Goal: Find contact information: Find contact information

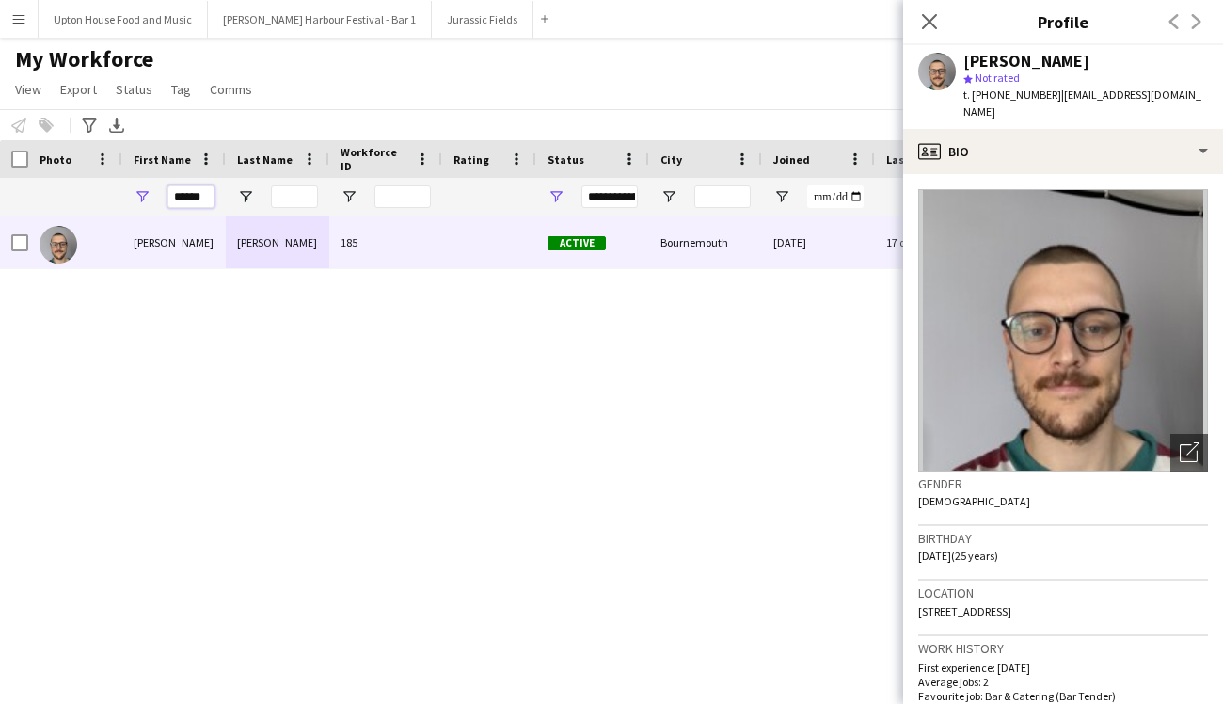
click at [198, 203] on input "******" at bounding box center [190, 196] width 47 height 23
type input "*****"
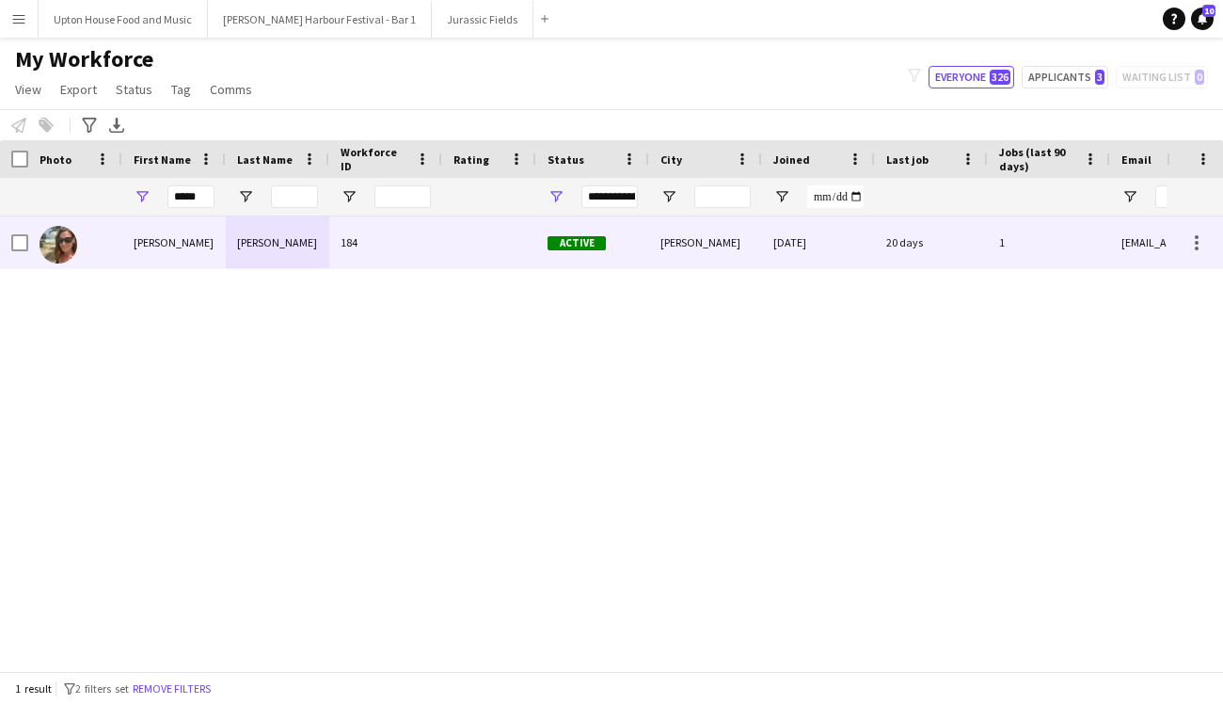
click at [147, 247] on div "[PERSON_NAME]" at bounding box center [173, 242] width 103 height 52
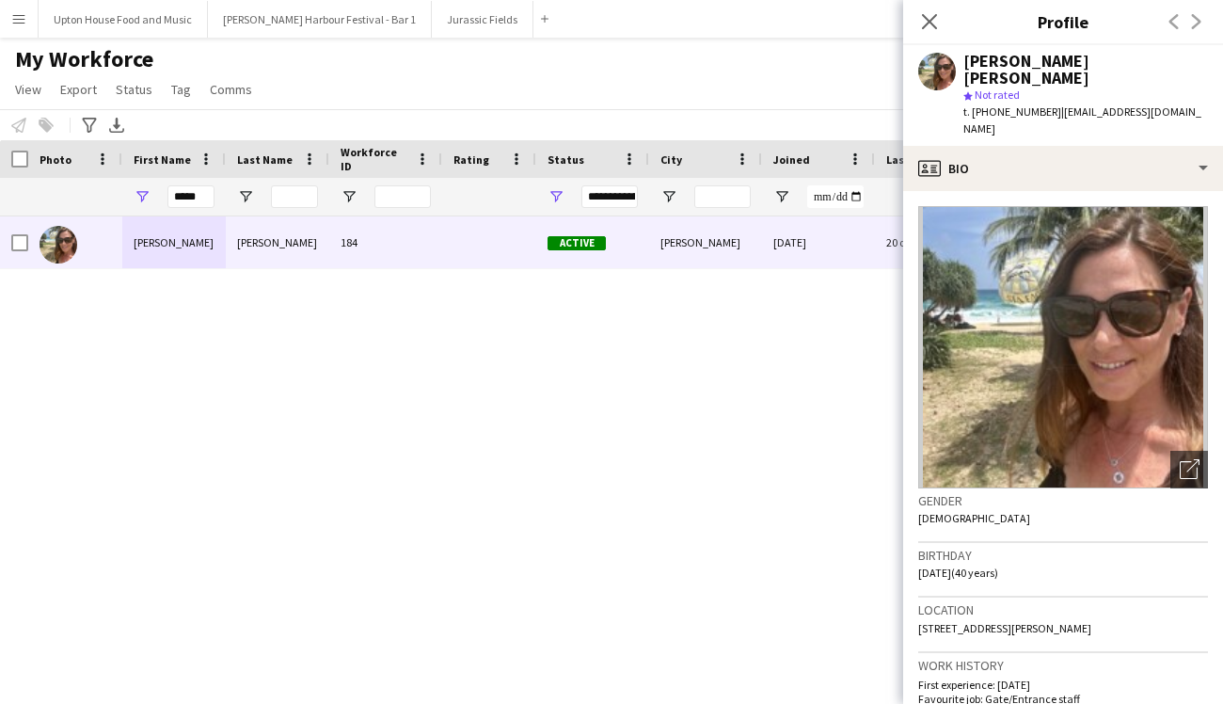
click at [688, 360] on div "[PERSON_NAME] [PERSON_NAME] 184 Active [PERSON_NAME] [DATE] 20 days 1 [EMAIL_AD…" at bounding box center [583, 443] width 1167 height 454
click at [930, 17] on icon "Close pop-in" at bounding box center [929, 21] width 18 height 18
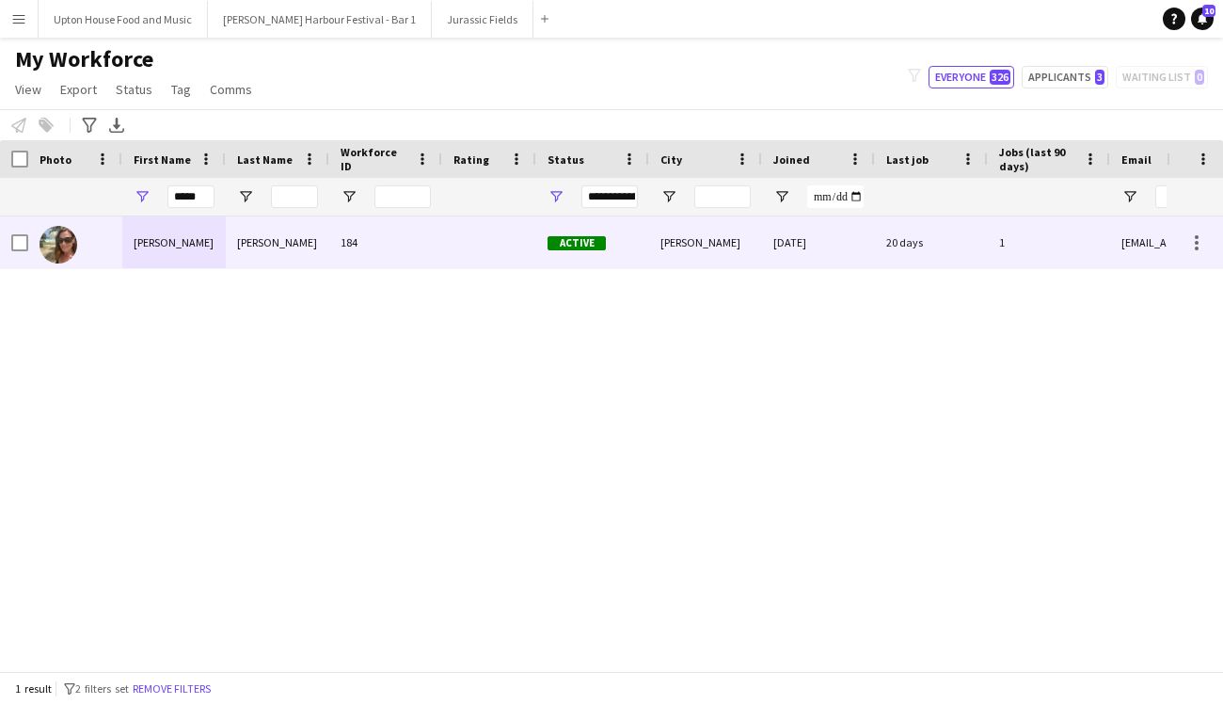
click at [484, 251] on div at bounding box center [489, 242] width 94 height 52
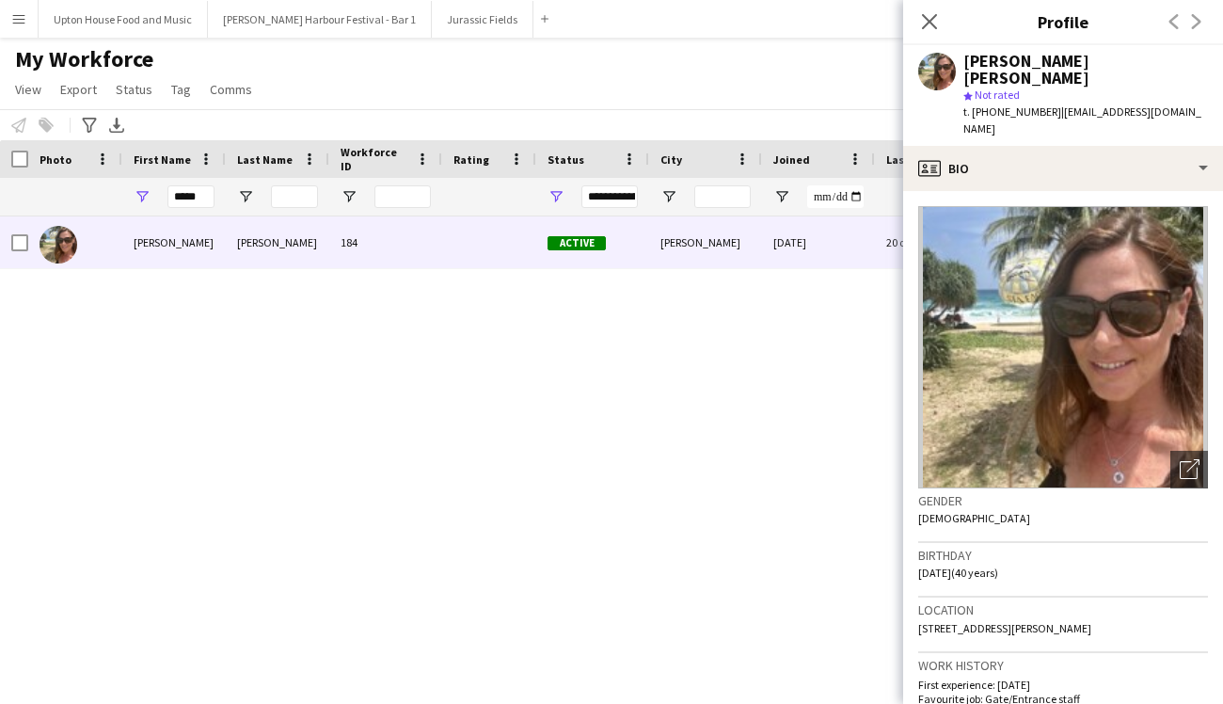
click at [544, 468] on div "[PERSON_NAME] [DATE] 20 days 1 [EMAIL_ADDRESS][DOMAIN_NAME] Active 184 [PERSON_…" at bounding box center [583, 443] width 1167 height 454
click at [279, 23] on button "[PERSON_NAME] Harbour Festival - Bar 1 Close" at bounding box center [320, 19] width 224 height 37
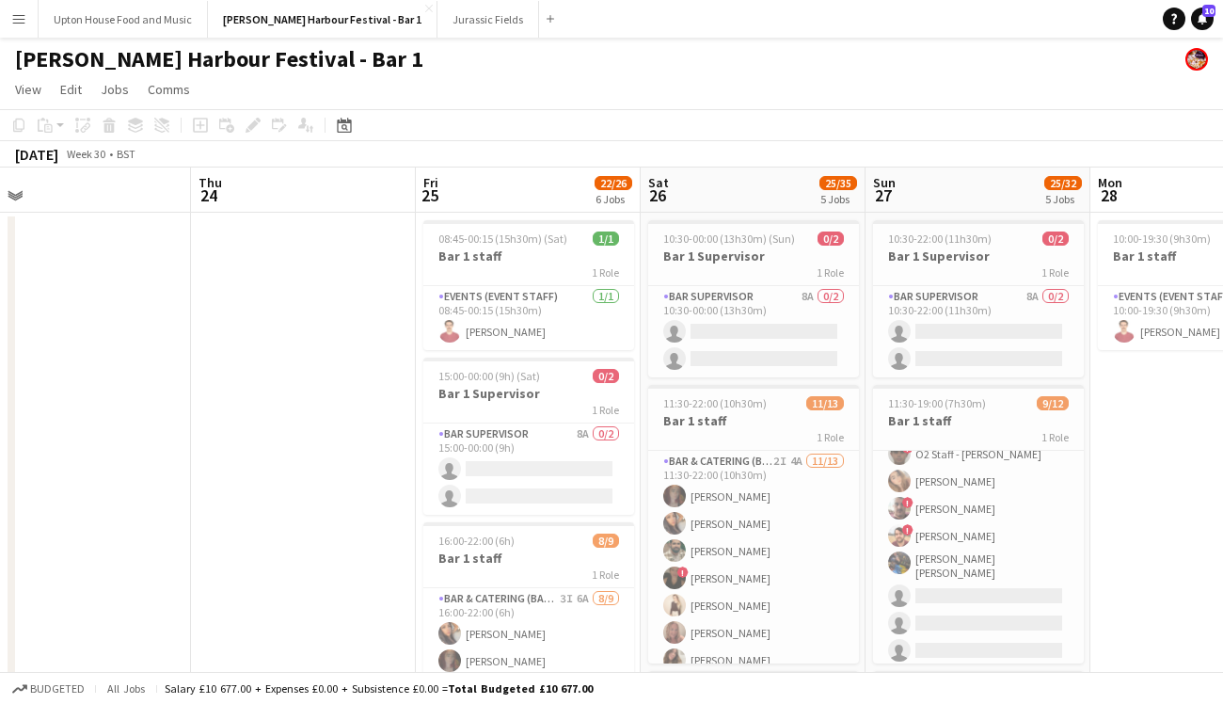
click at [22, 19] on app-icon "Menu" at bounding box center [18, 18] width 15 height 15
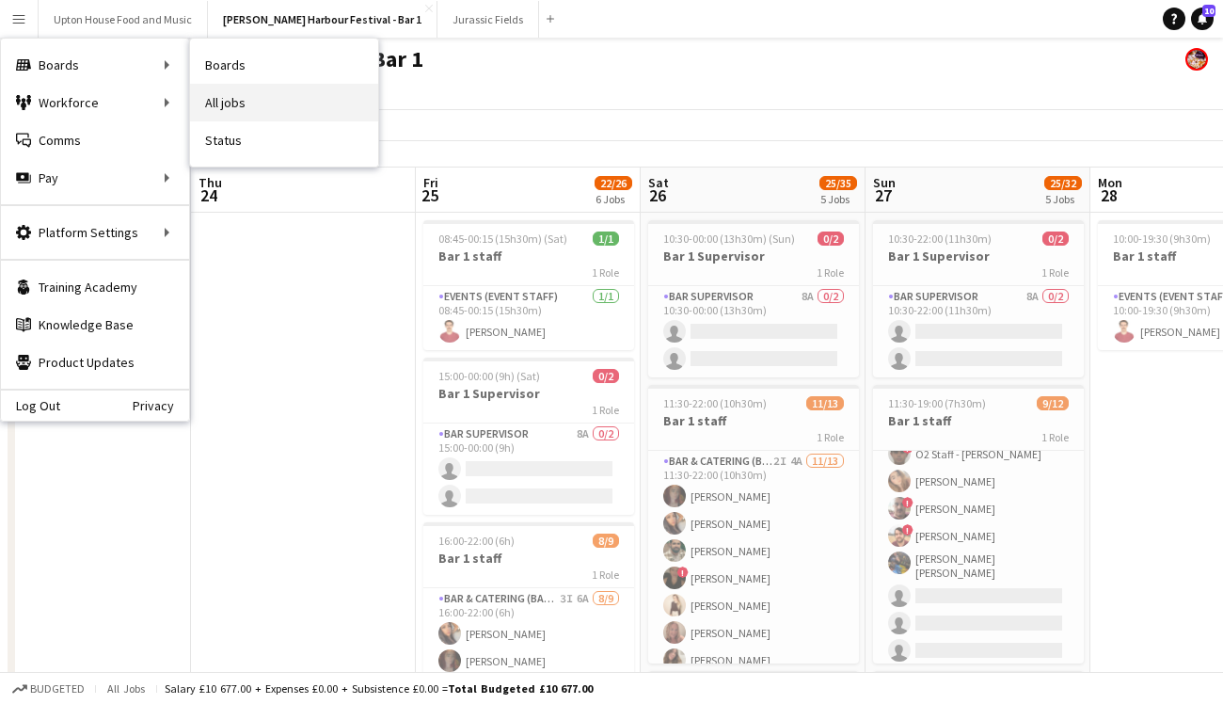
click at [235, 97] on link "All jobs" at bounding box center [284, 103] width 188 height 38
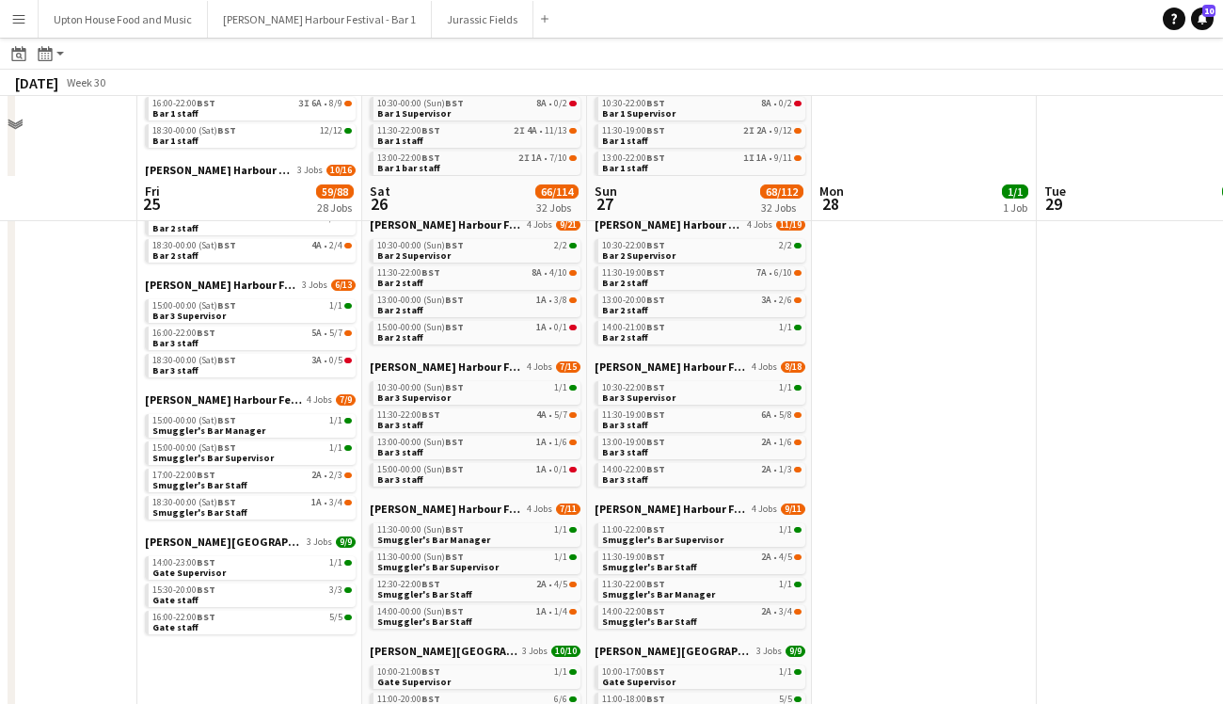
scroll to position [627, 0]
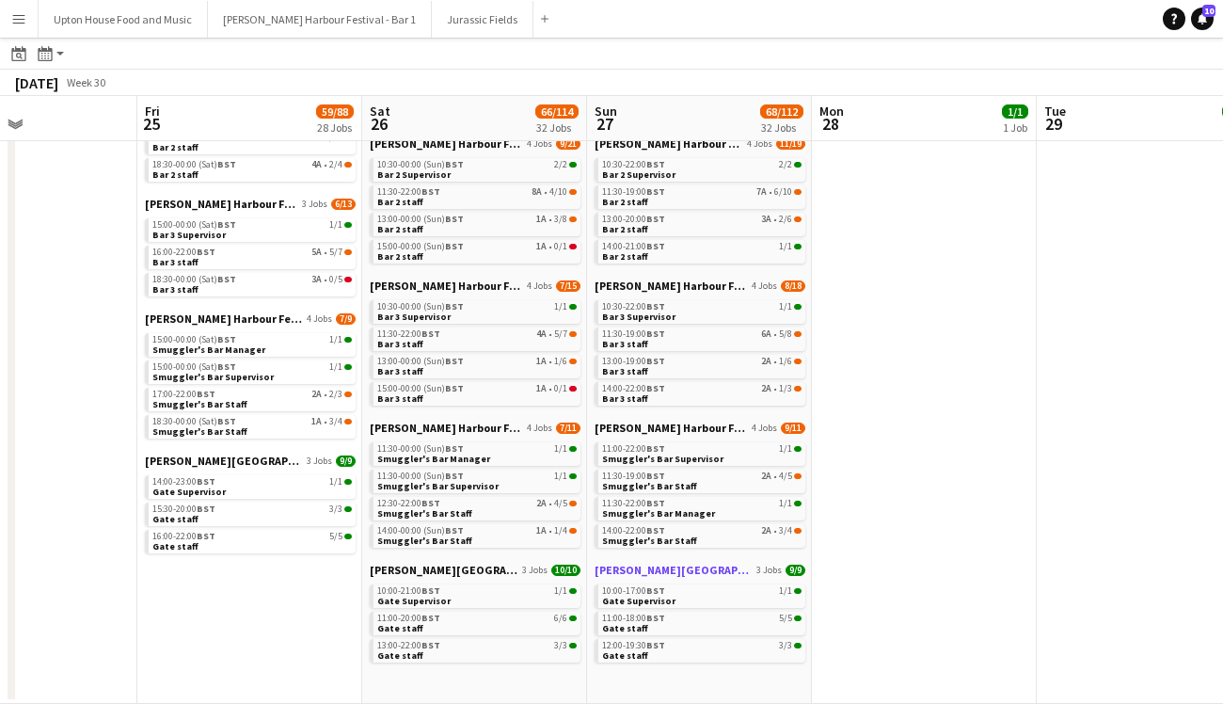
click at [682, 571] on span "[PERSON_NAME][GEOGRAPHIC_DATA]" at bounding box center [674, 570] width 158 height 14
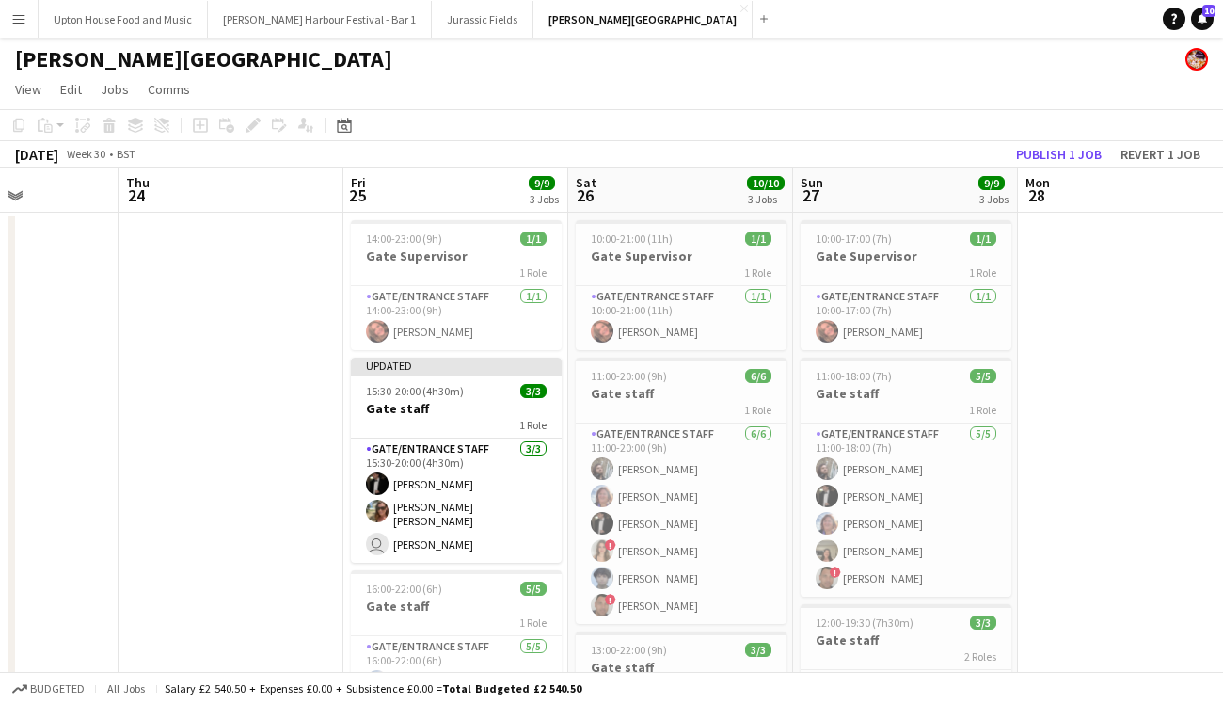
click at [24, 24] on app-icon "Menu" at bounding box center [18, 18] width 15 height 15
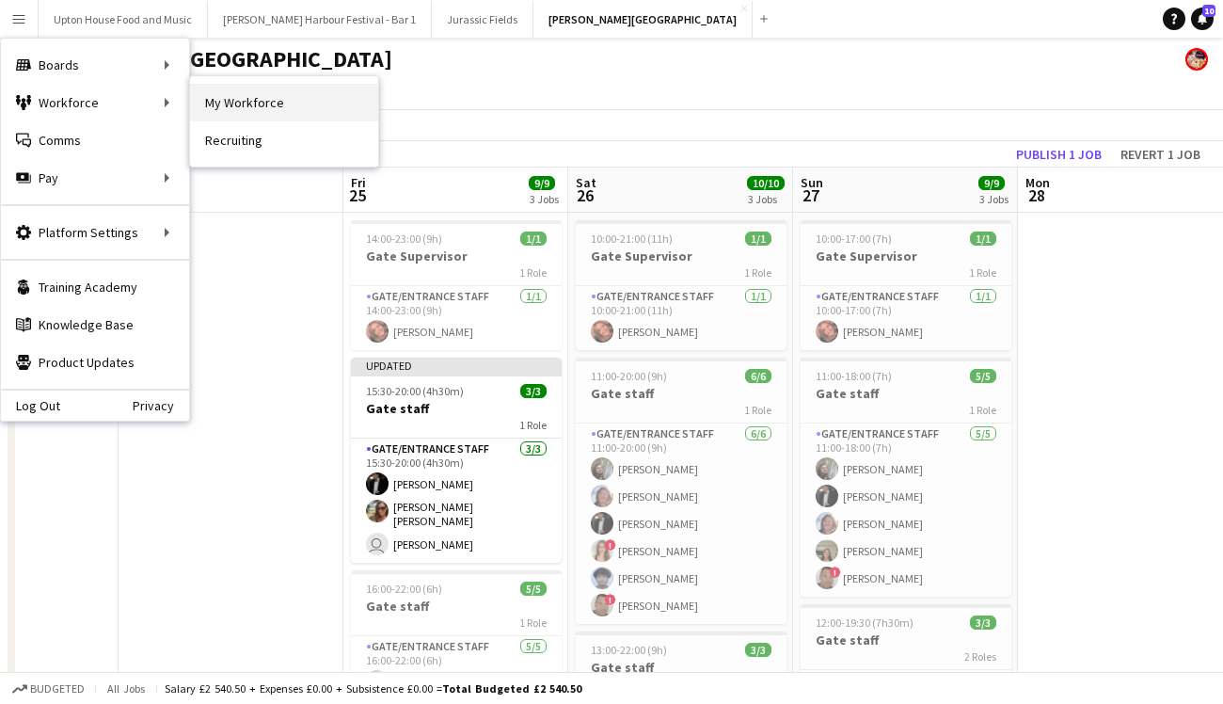
click at [270, 98] on link "My Workforce" at bounding box center [284, 103] width 188 height 38
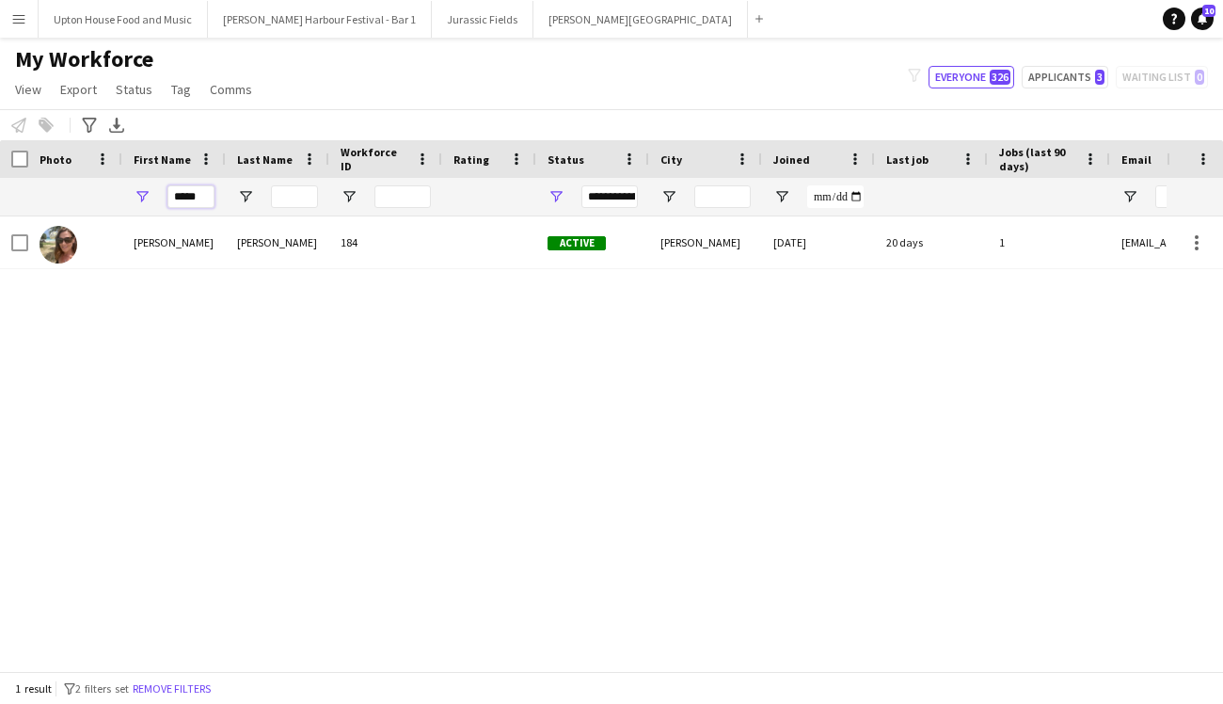
click at [204, 197] on input "*****" at bounding box center [190, 196] width 47 height 23
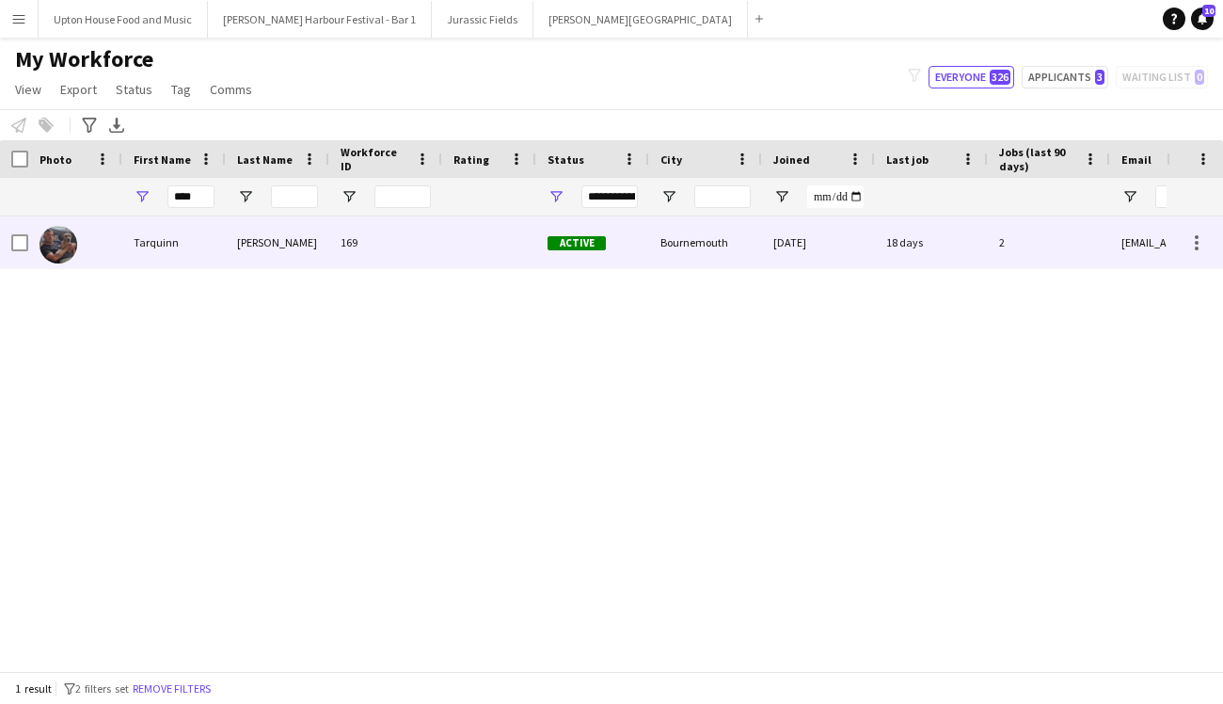
click at [185, 248] on div "Tarquinn" at bounding box center [173, 242] width 103 height 52
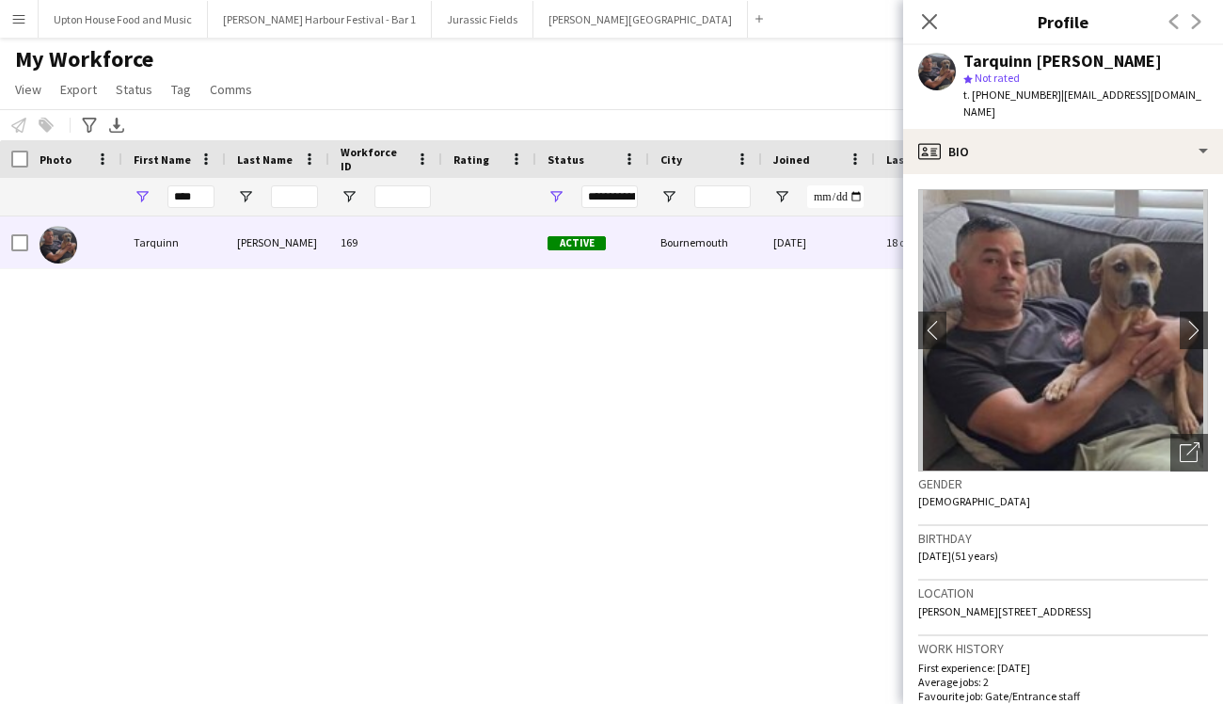
click at [1019, 91] on span "t. +447753619230" at bounding box center [1012, 94] width 98 height 14
copy span "447753619230"
click at [202, 195] on input "****" at bounding box center [190, 196] width 47 height 23
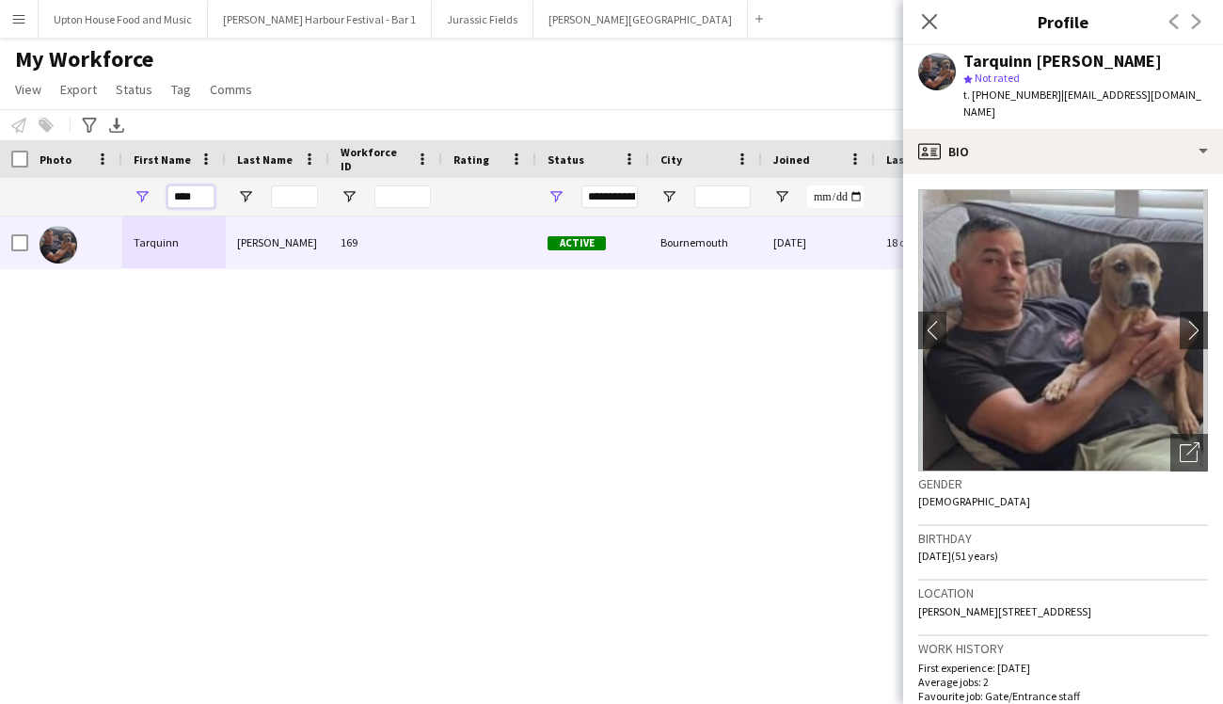
type input "****"
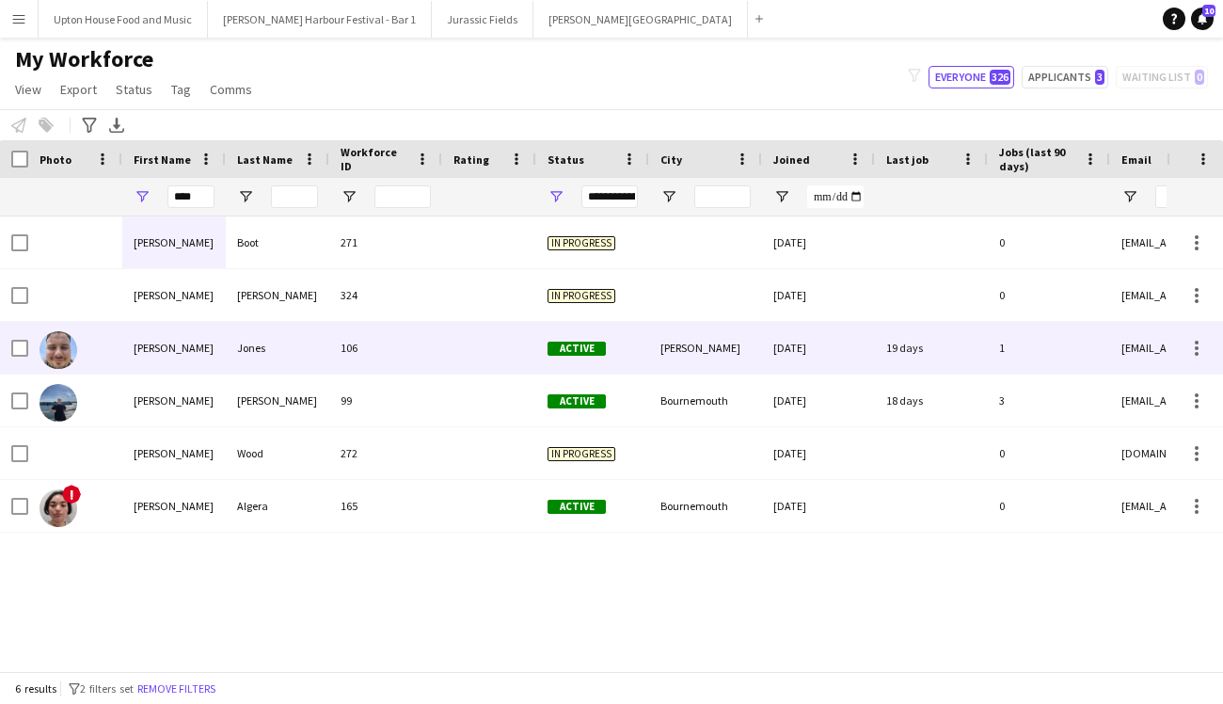
click at [125, 352] on div "Alex" at bounding box center [173, 348] width 103 height 52
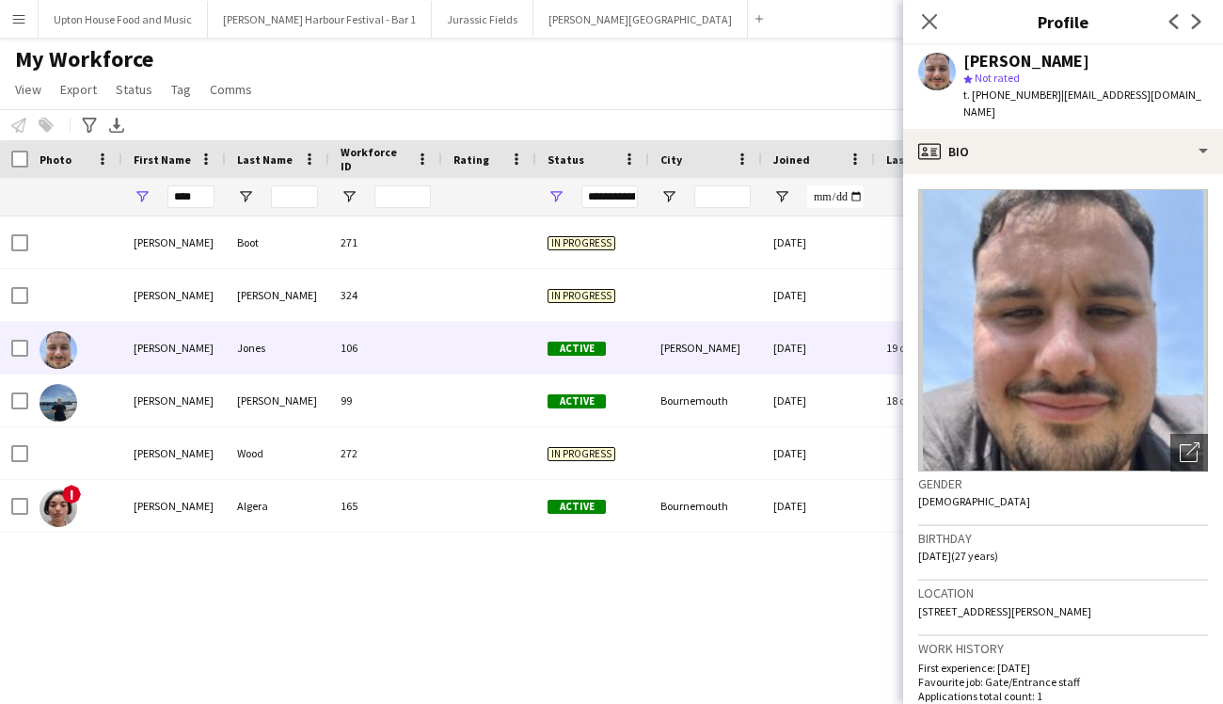
click at [999, 103] on div "t. +447495251792 | allyj98@googlemail.com" at bounding box center [1085, 104] width 245 height 34
copy span "447495251792"
click at [28, 12] on button "Menu" at bounding box center [19, 19] width 38 height 38
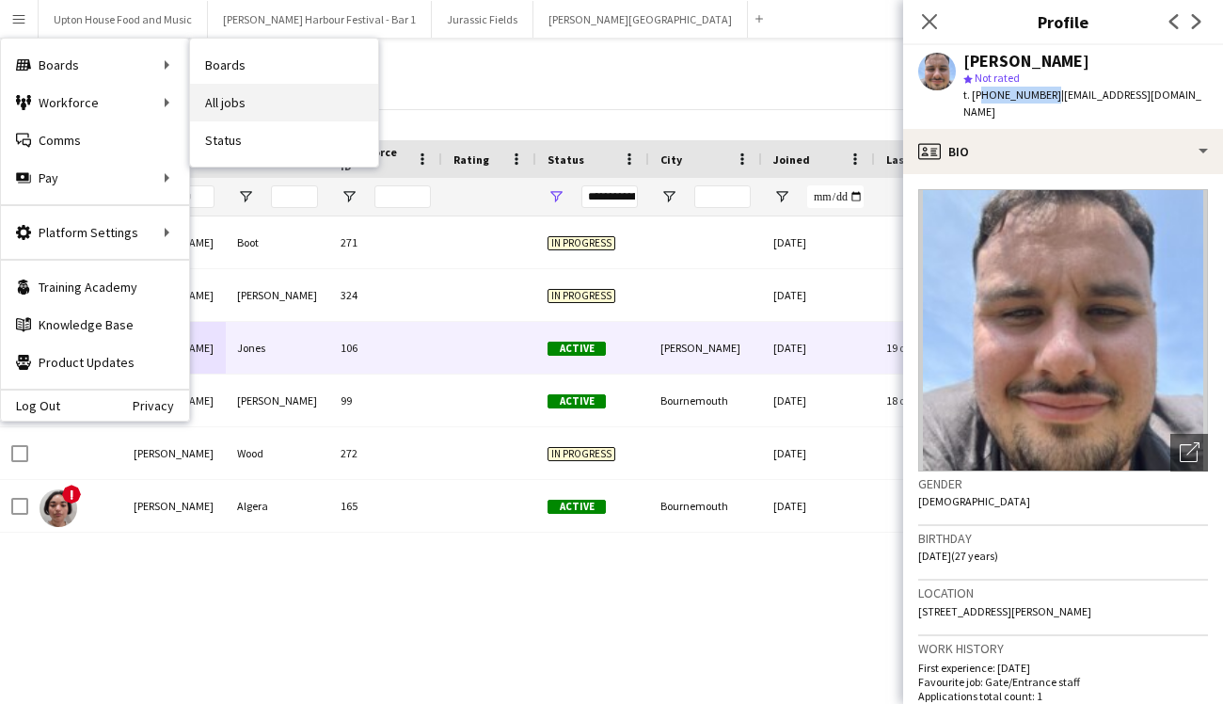
click at [253, 106] on link "All jobs" at bounding box center [284, 103] width 188 height 38
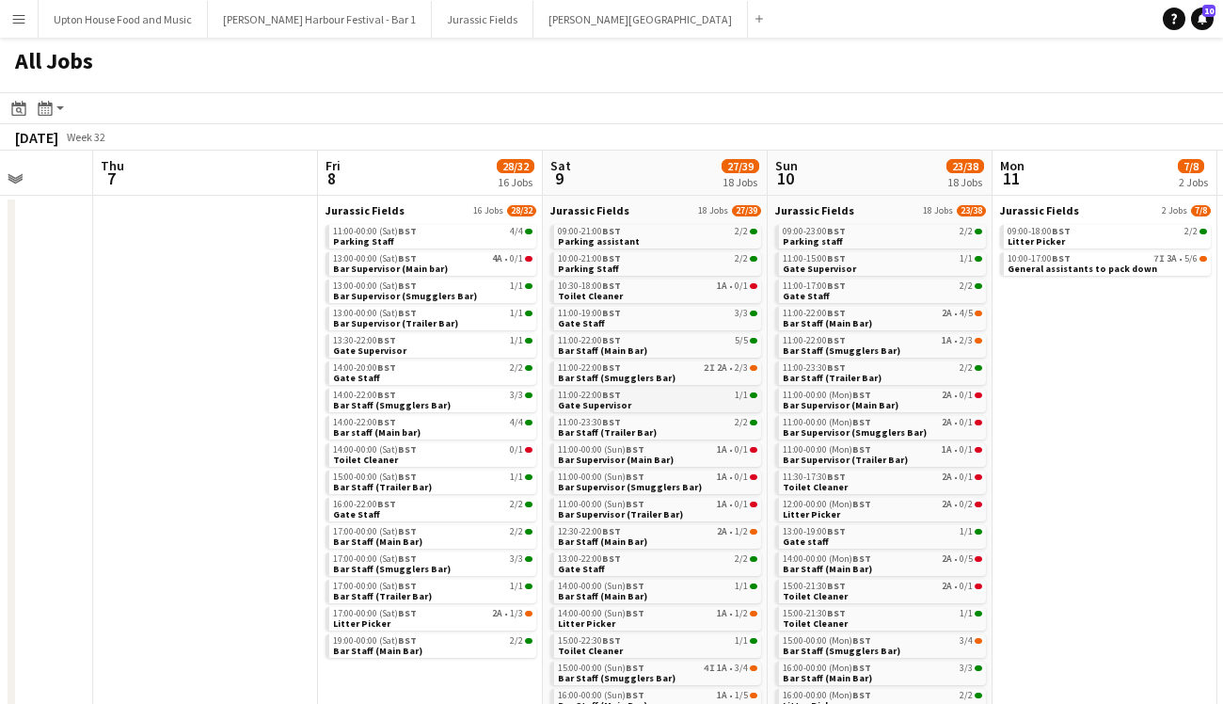
scroll to position [27, 0]
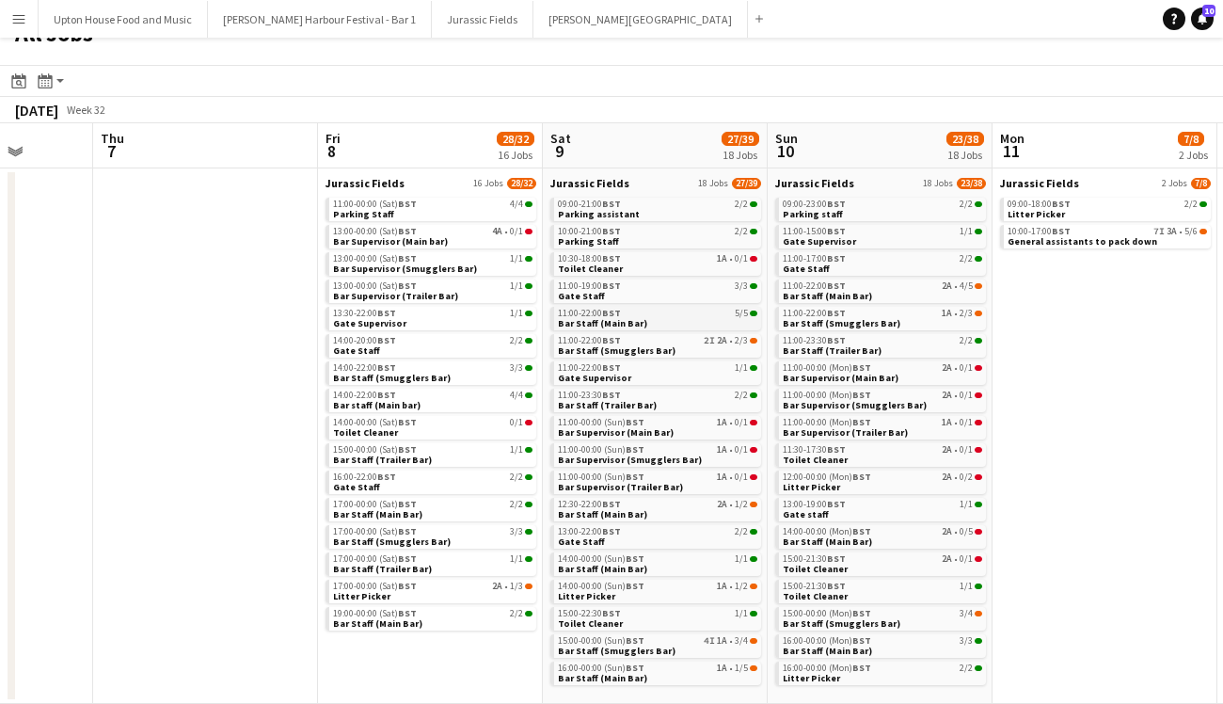
click at [672, 311] on div "11:00-22:00 BST 5/5" at bounding box center [657, 313] width 199 height 9
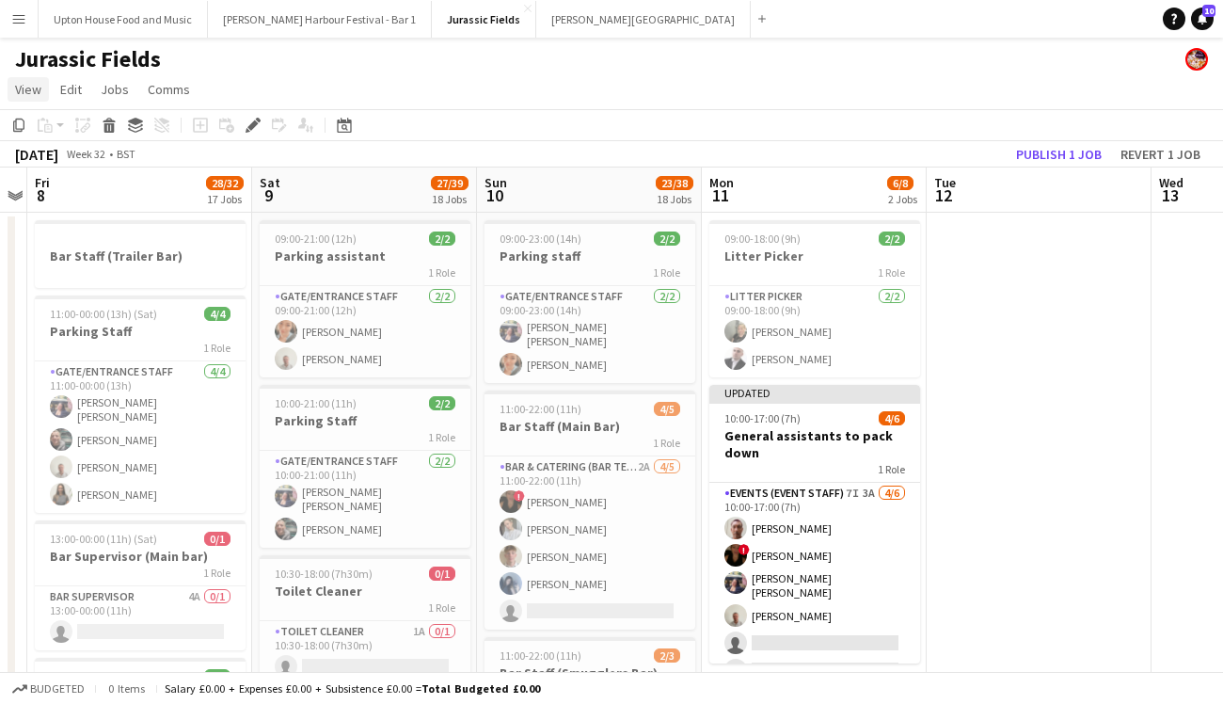
click at [26, 89] on span "View" at bounding box center [28, 89] width 26 height 17
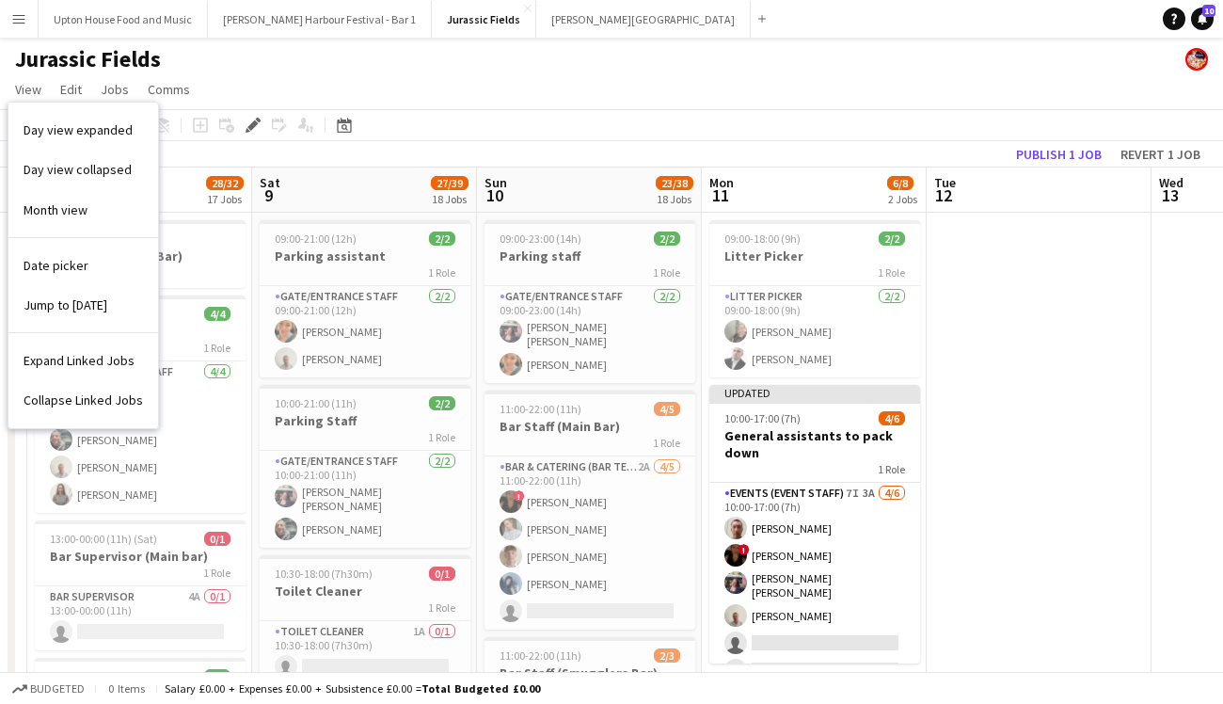
click at [31, 28] on button "Menu" at bounding box center [19, 19] width 38 height 38
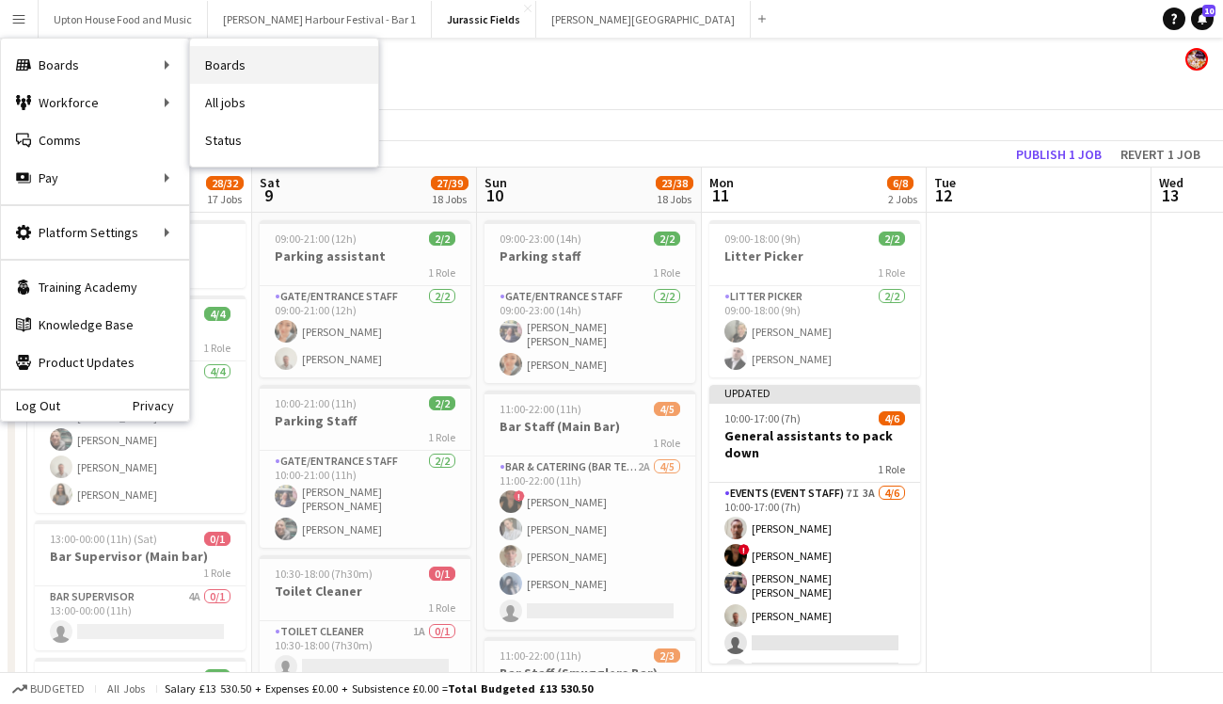
click at [247, 72] on link "Boards" at bounding box center [284, 65] width 188 height 38
